Goal: Complete application form: Complete application form

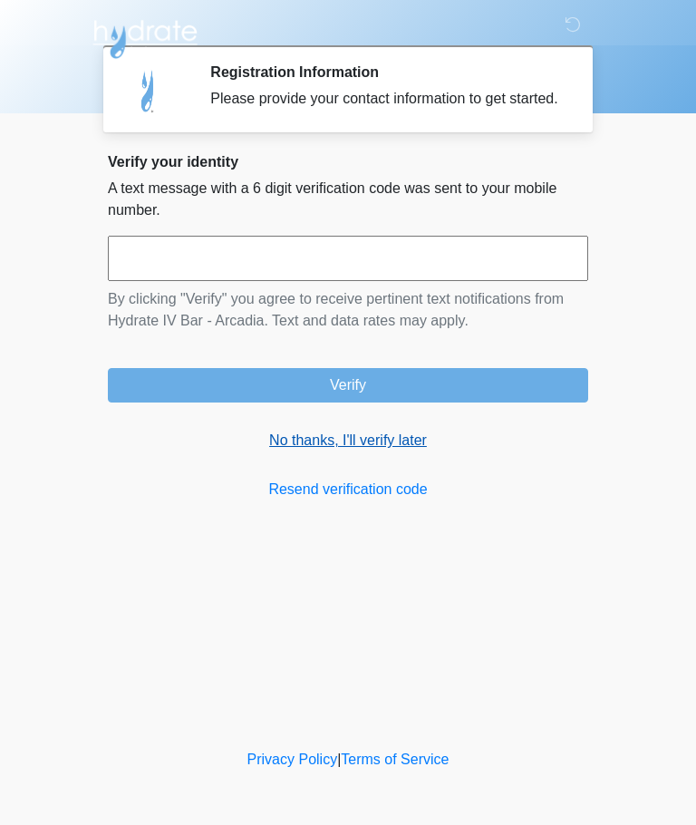
click at [412, 451] on link "No thanks, I'll verify later" at bounding box center [348, 441] width 480 height 22
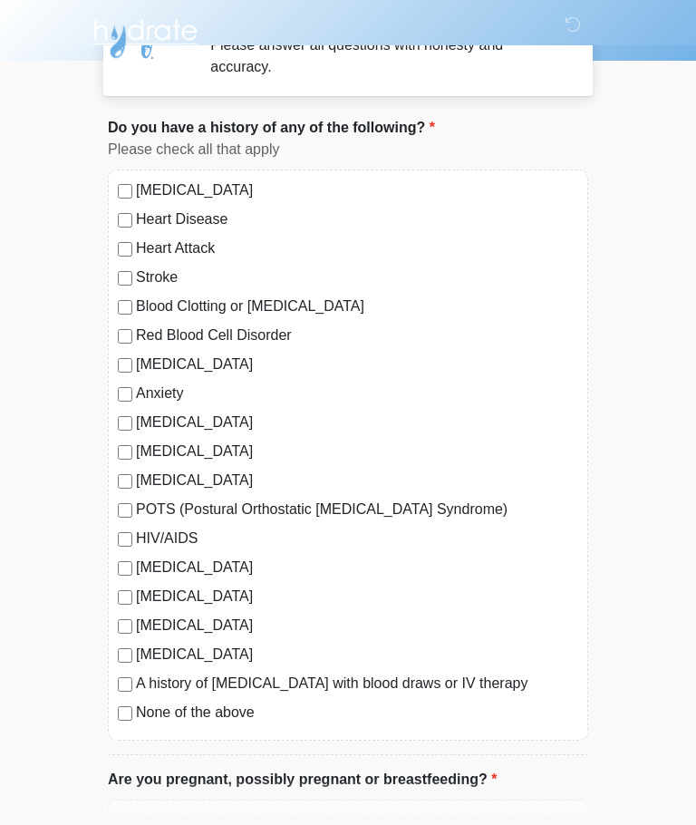
scroll to position [55, 0]
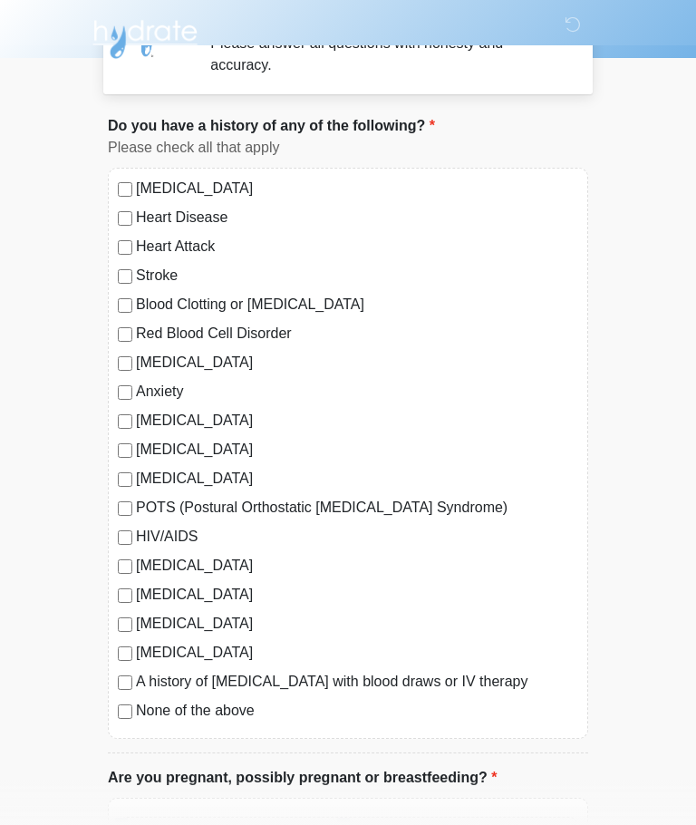
click at [137, 700] on label "None of the above" at bounding box center [357, 711] width 442 height 22
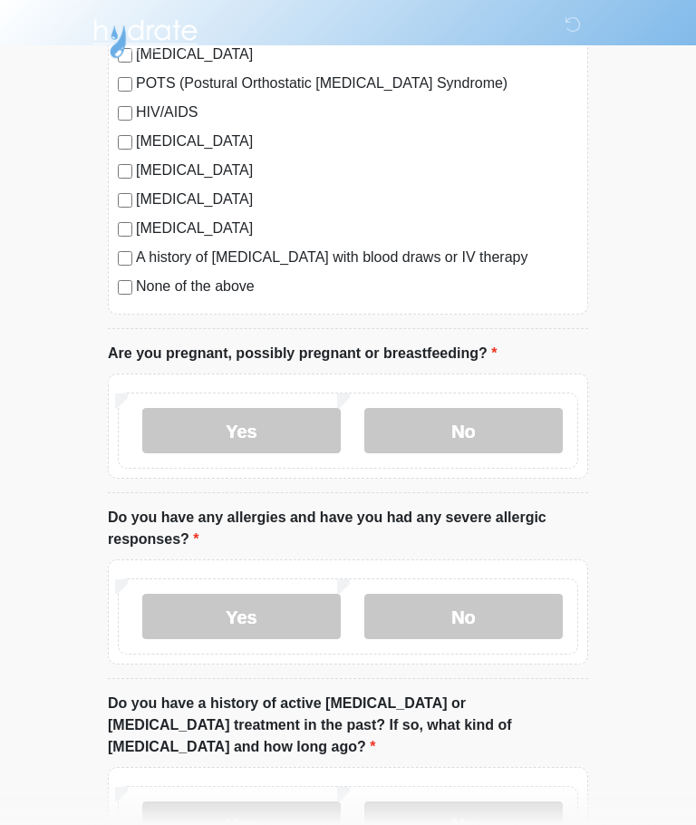
scroll to position [524, 0]
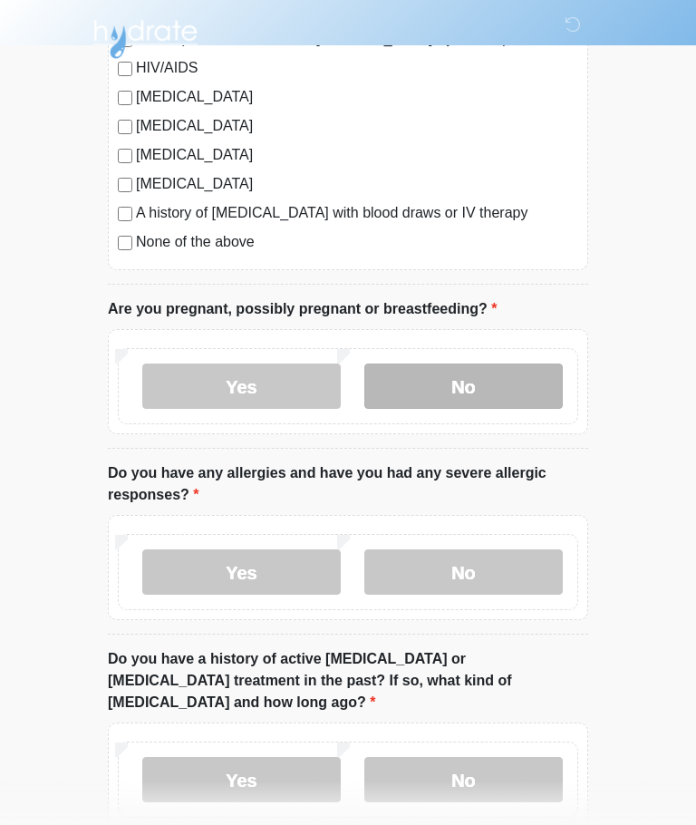
click at [527, 399] on label "No" at bounding box center [463, 385] width 198 height 45
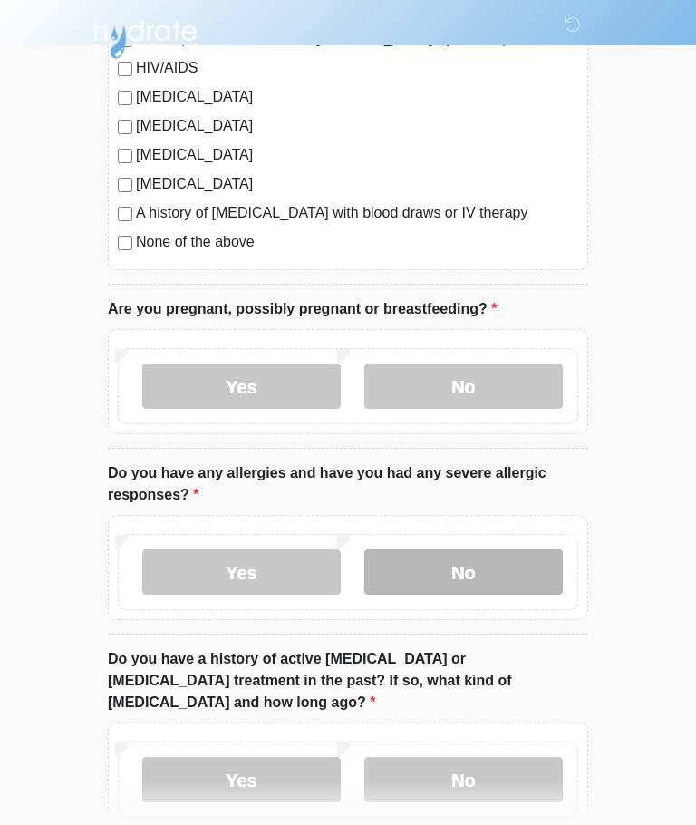
click at [517, 576] on label "No" at bounding box center [463, 571] width 198 height 45
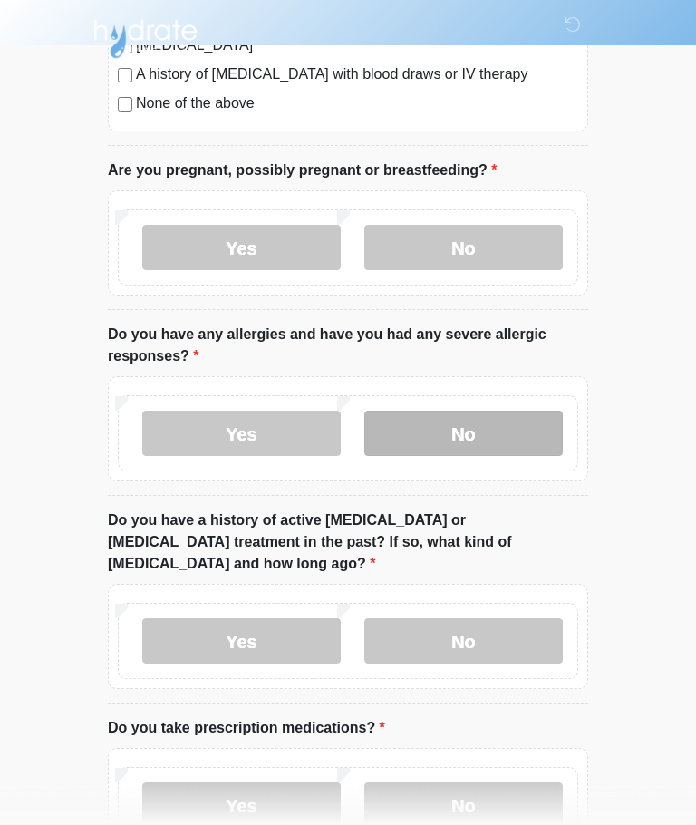
scroll to position [733, 0]
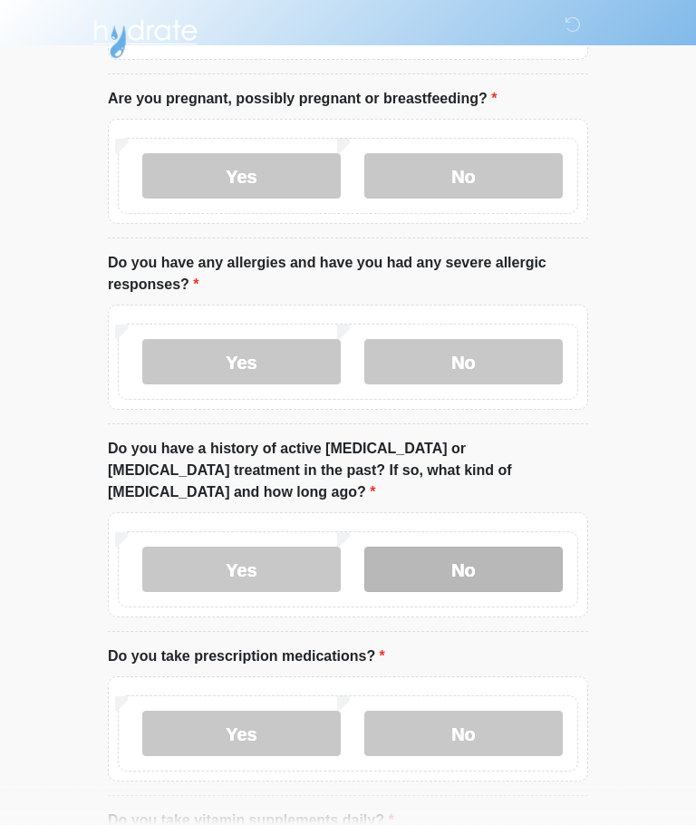
click at [523, 547] on label "No" at bounding box center [463, 569] width 198 height 45
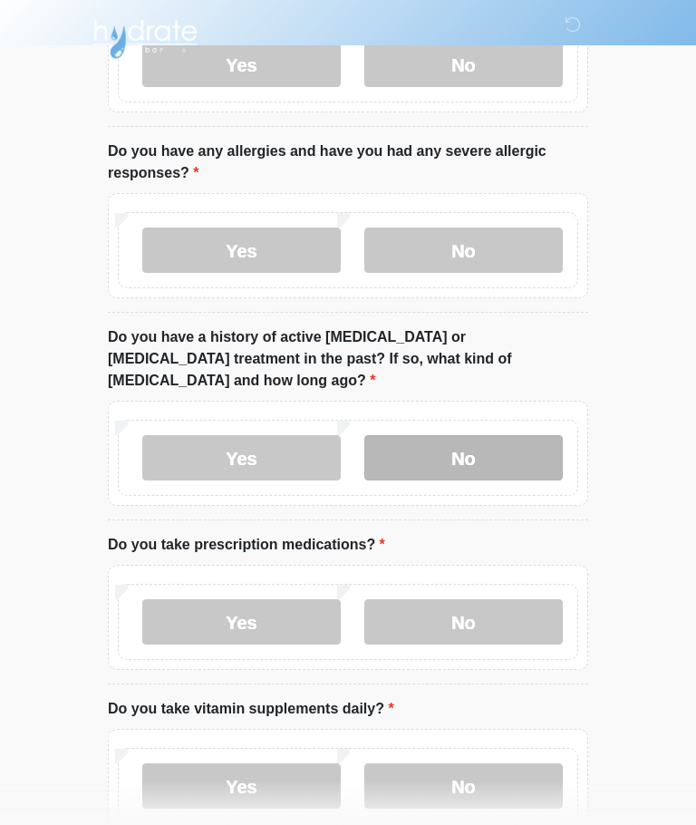
scroll to position [929, 0]
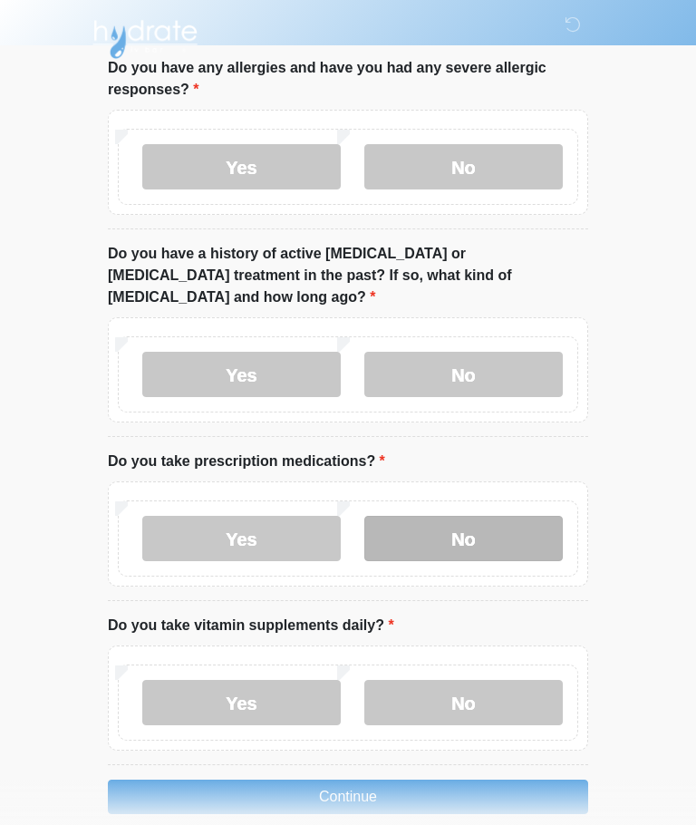
click at [523, 516] on label "No" at bounding box center [463, 538] width 198 height 45
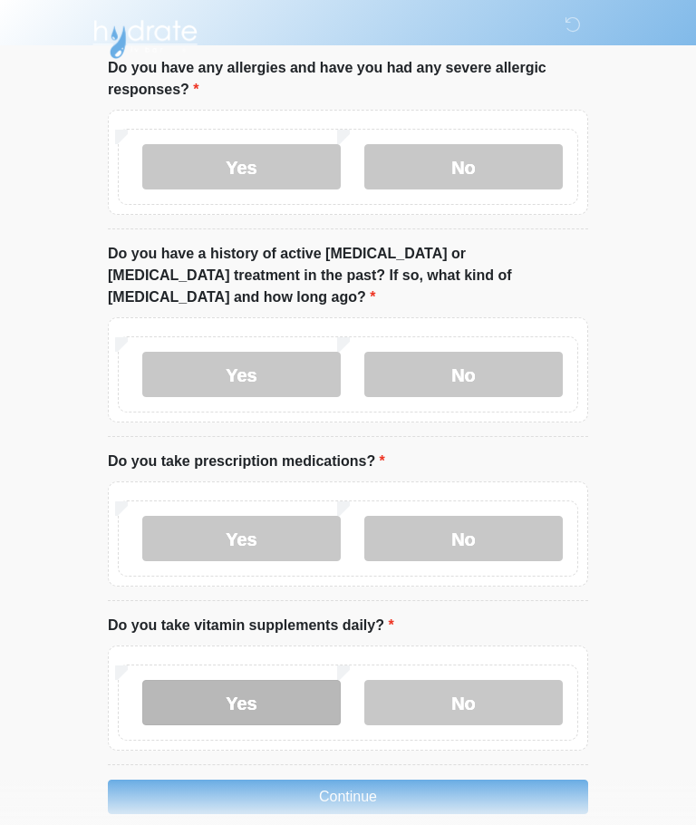
click at [296, 680] on label "Yes" at bounding box center [241, 702] width 198 height 45
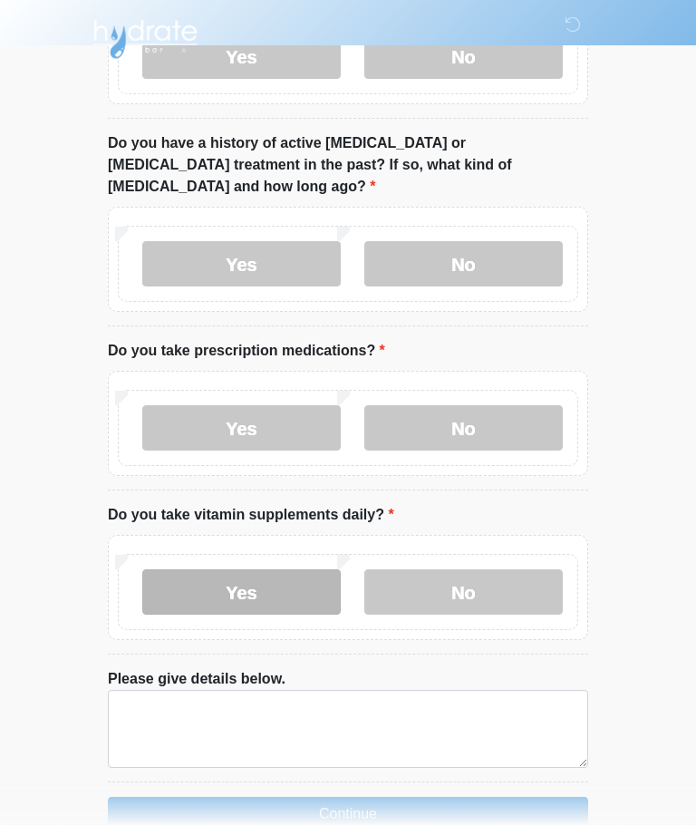
scroll to position [1057, 0]
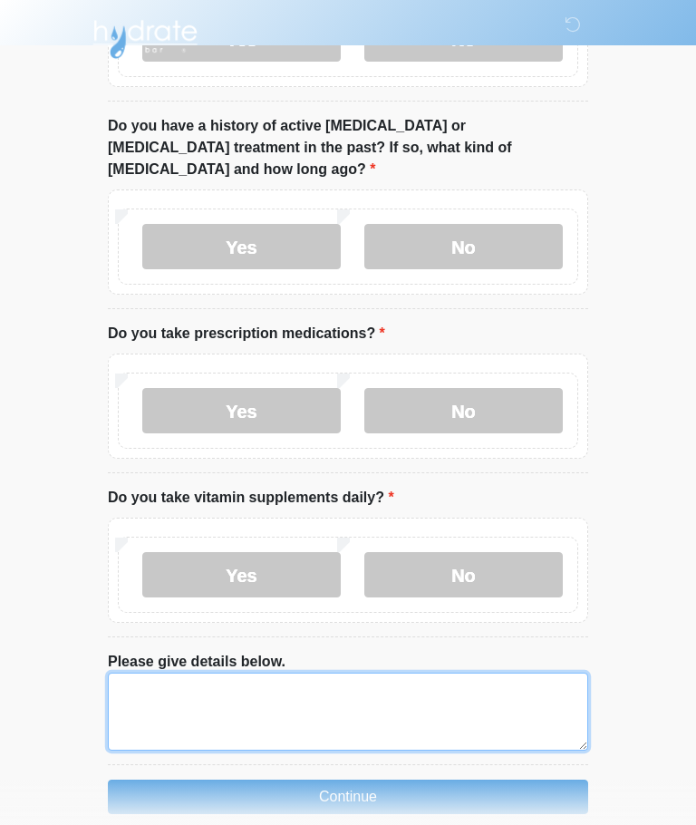
click at [520, 694] on textarea "Please give details below." at bounding box center [348, 711] width 480 height 78
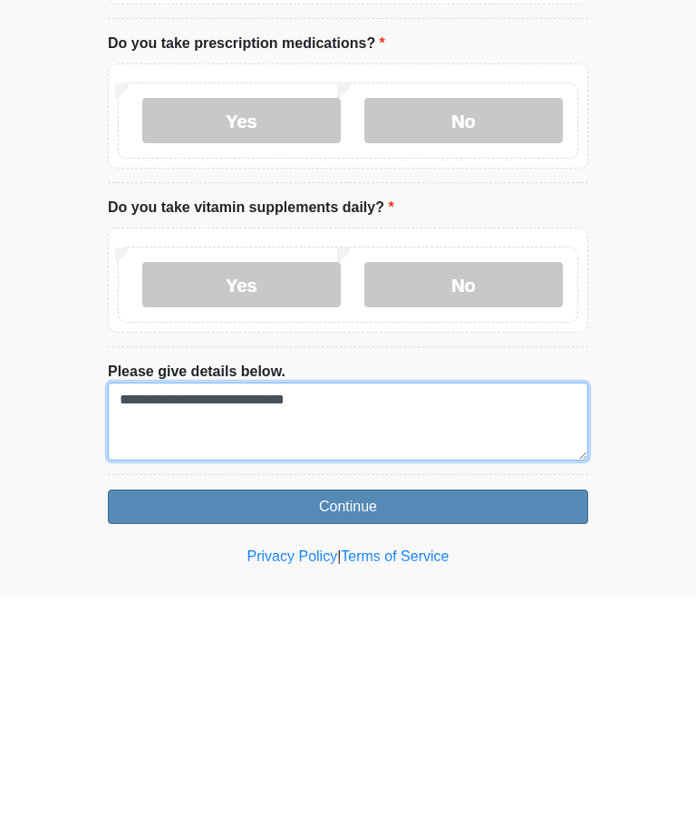
type textarea "**********"
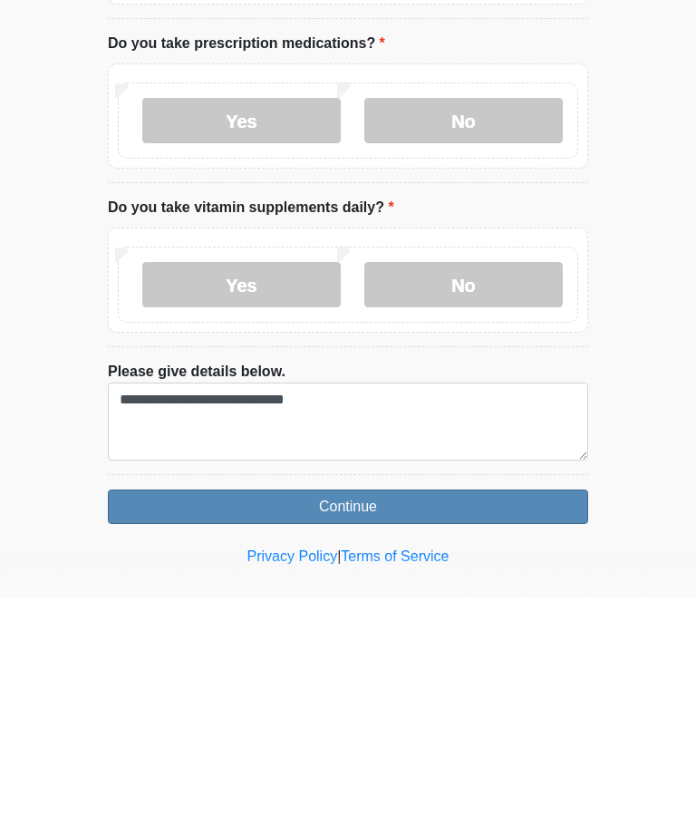
click at [540, 717] on button "Continue" at bounding box center [348, 734] width 480 height 34
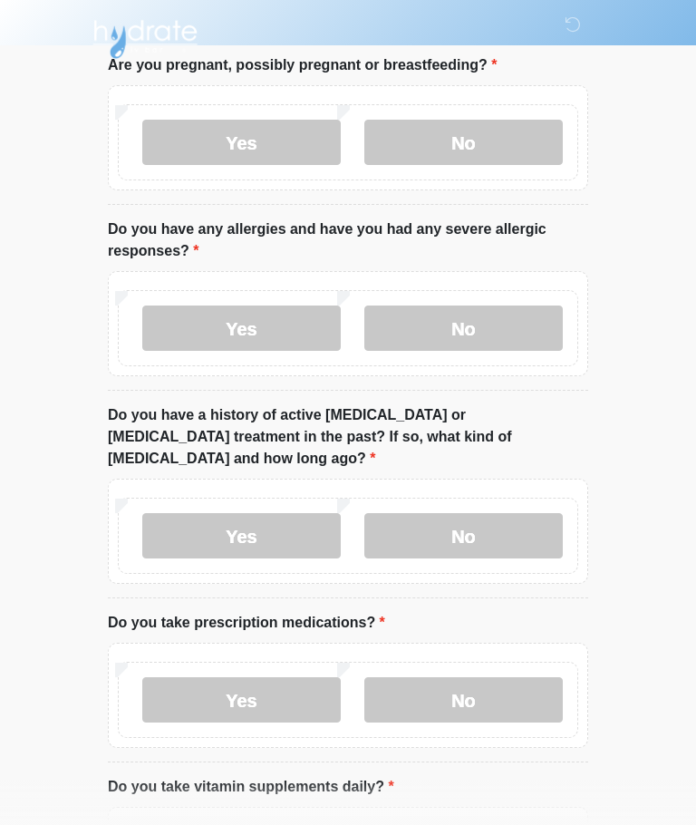
scroll to position [0, 0]
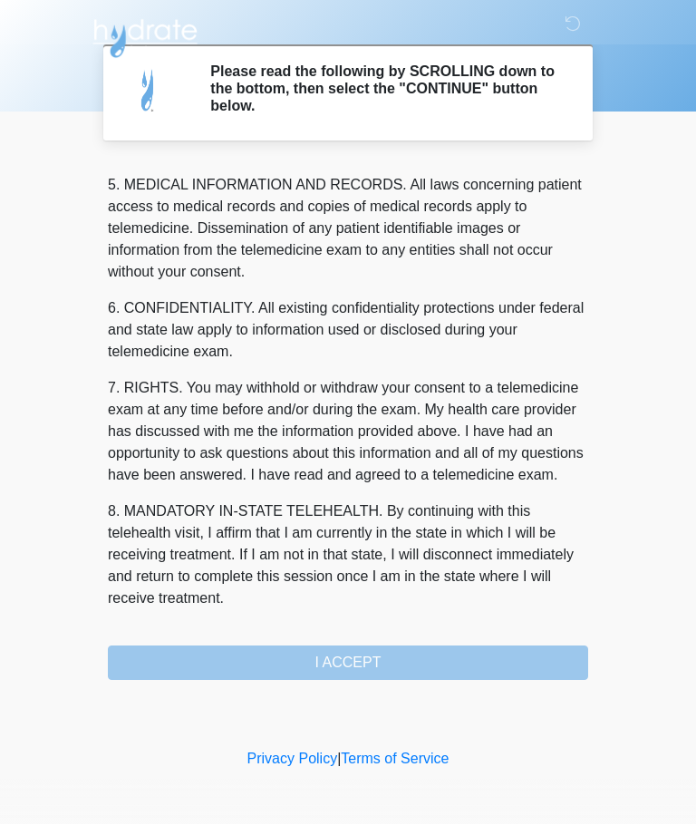
click at [492, 656] on button "I ACCEPT" at bounding box center [348, 663] width 480 height 34
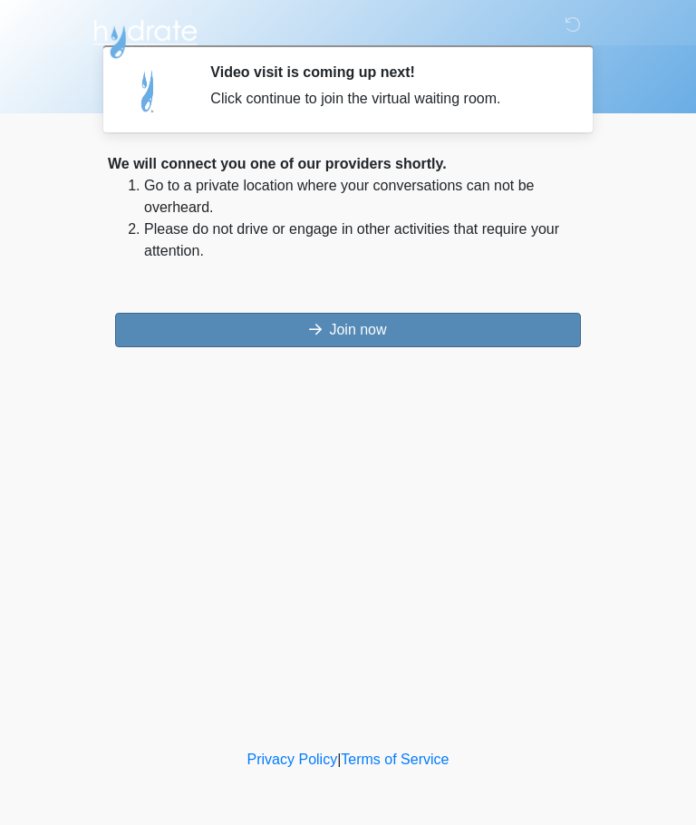
click at [537, 328] on button "Join now" at bounding box center [348, 330] width 466 height 34
